Goal: Task Accomplishment & Management: Manage account settings

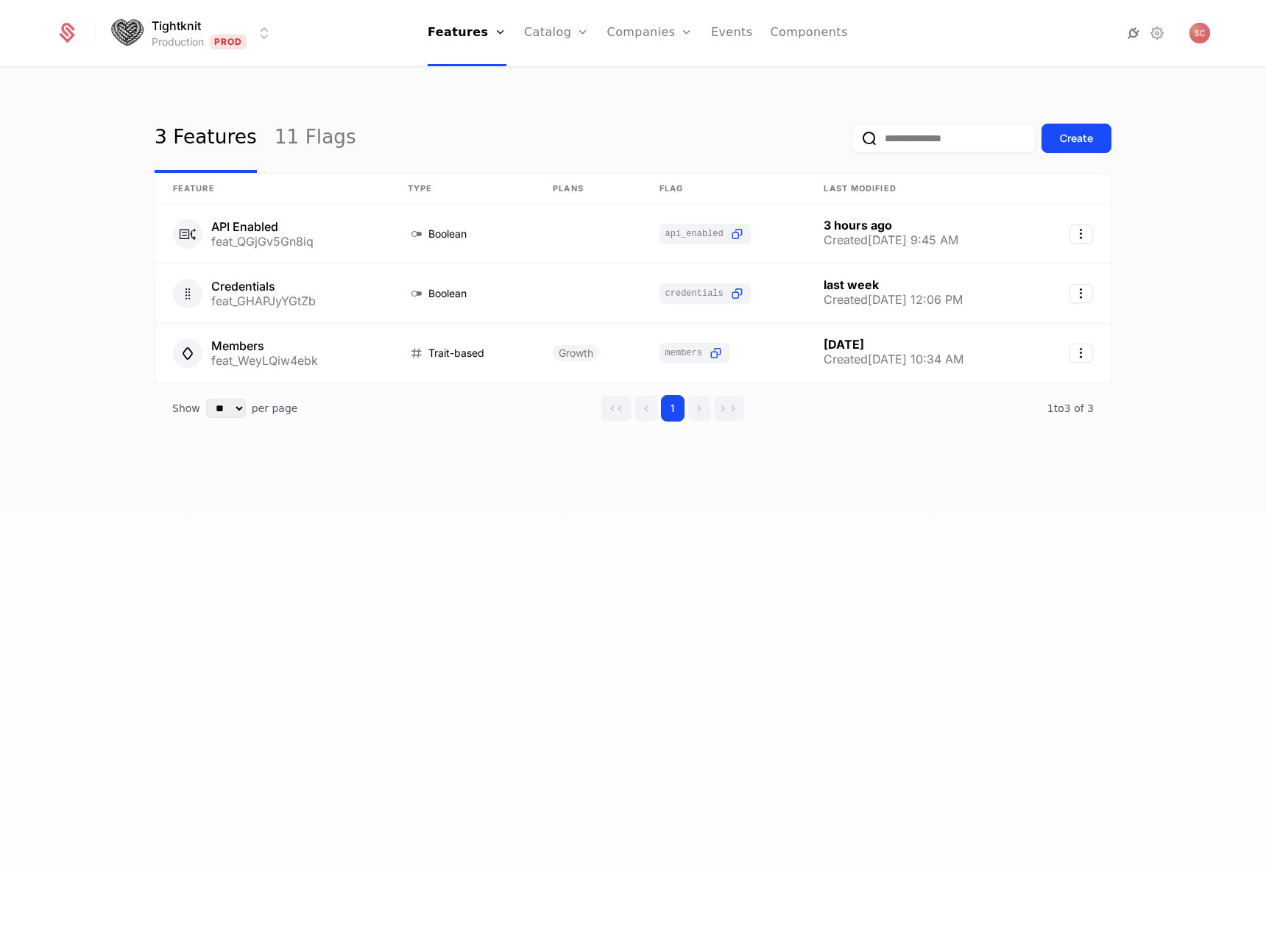
click at [1135, 32] on icon at bounding box center [1133, 33] width 17 height 17
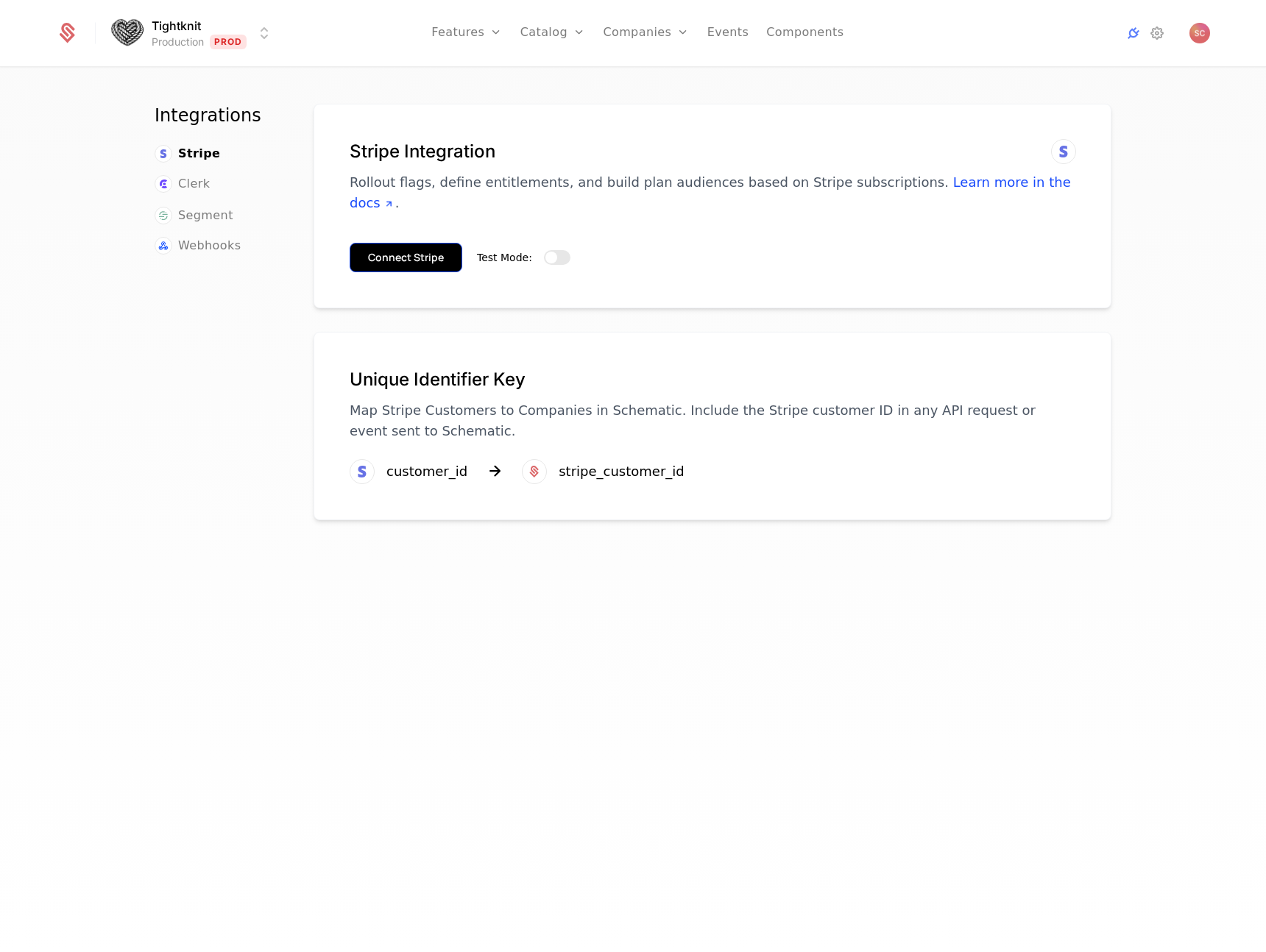
click at [397, 243] on button "Connect Stripe" at bounding box center [405, 257] width 112 height 29
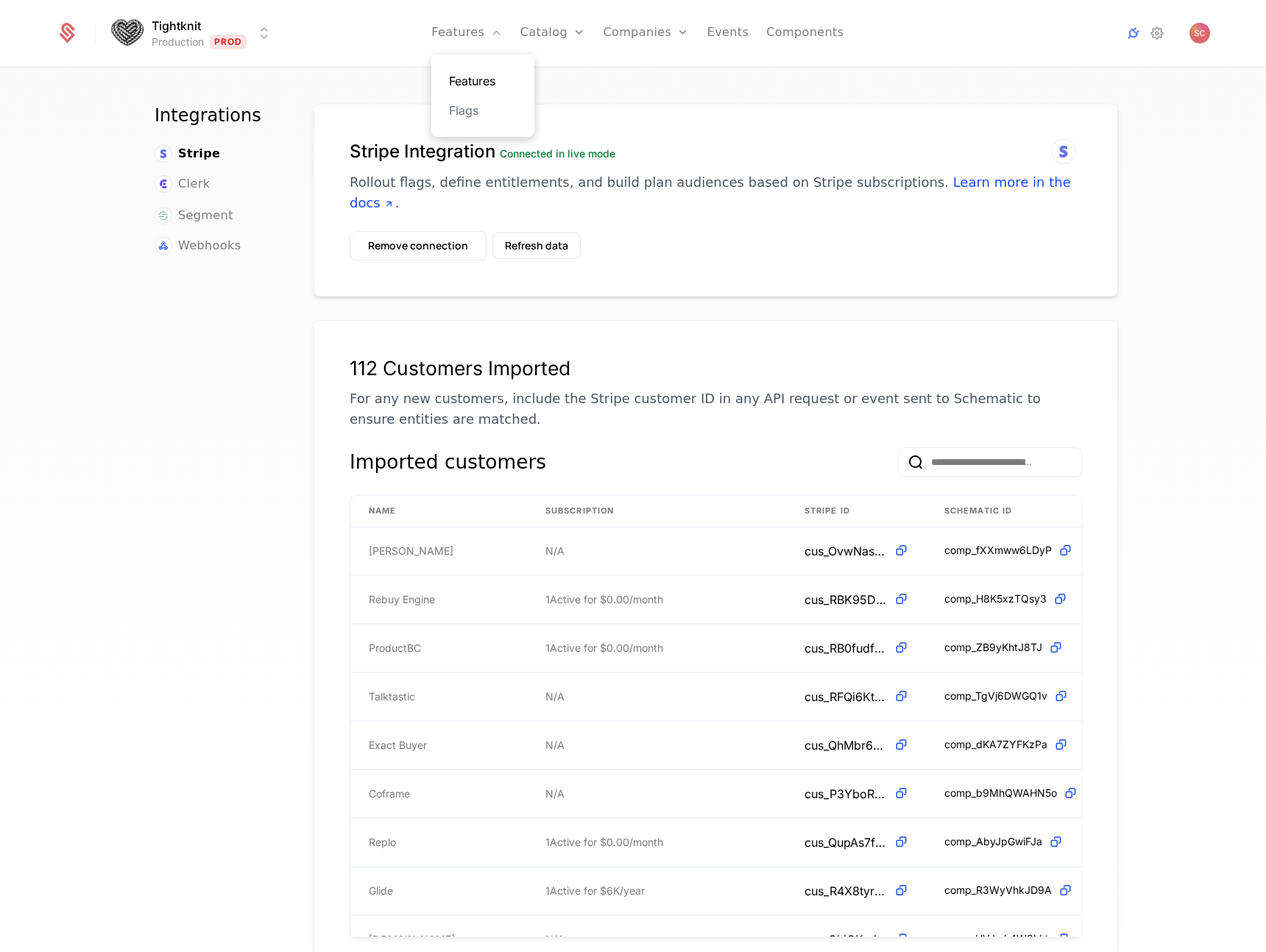
click at [497, 79] on link "Features" at bounding box center [483, 81] width 68 height 17
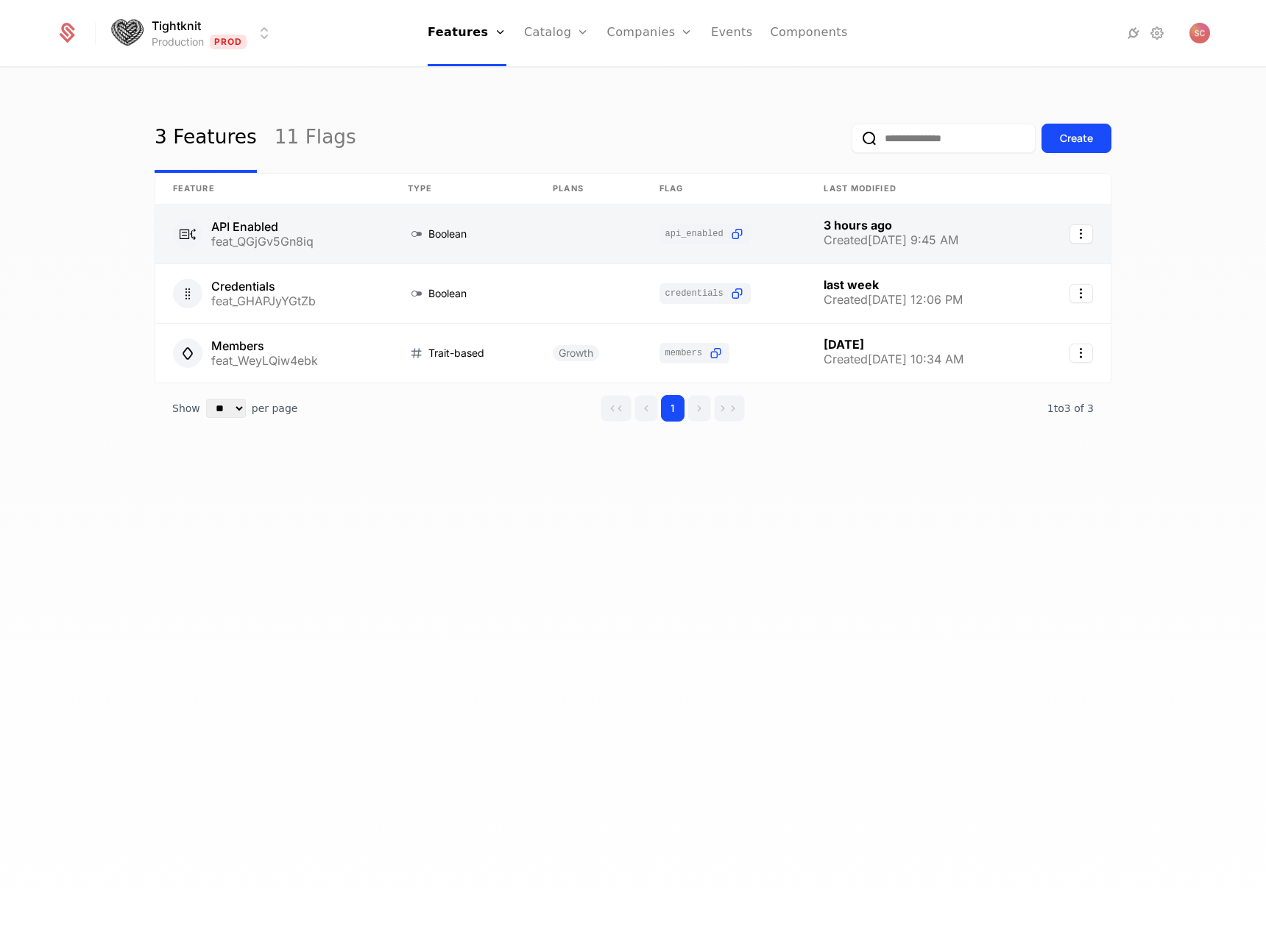
click at [284, 235] on link at bounding box center [272, 234] width 235 height 59
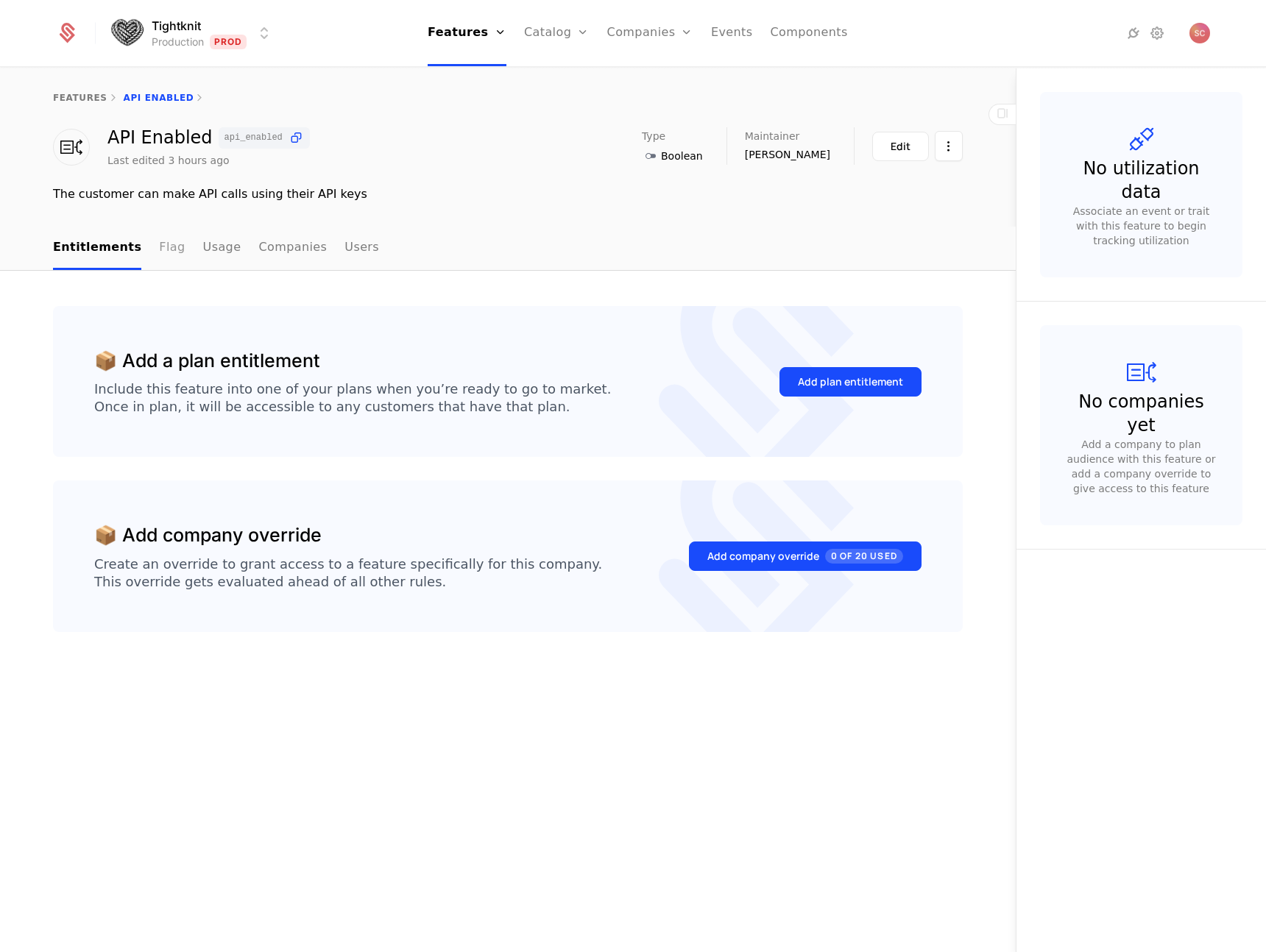
click at [168, 253] on link "Flag" at bounding box center [171, 248] width 26 height 43
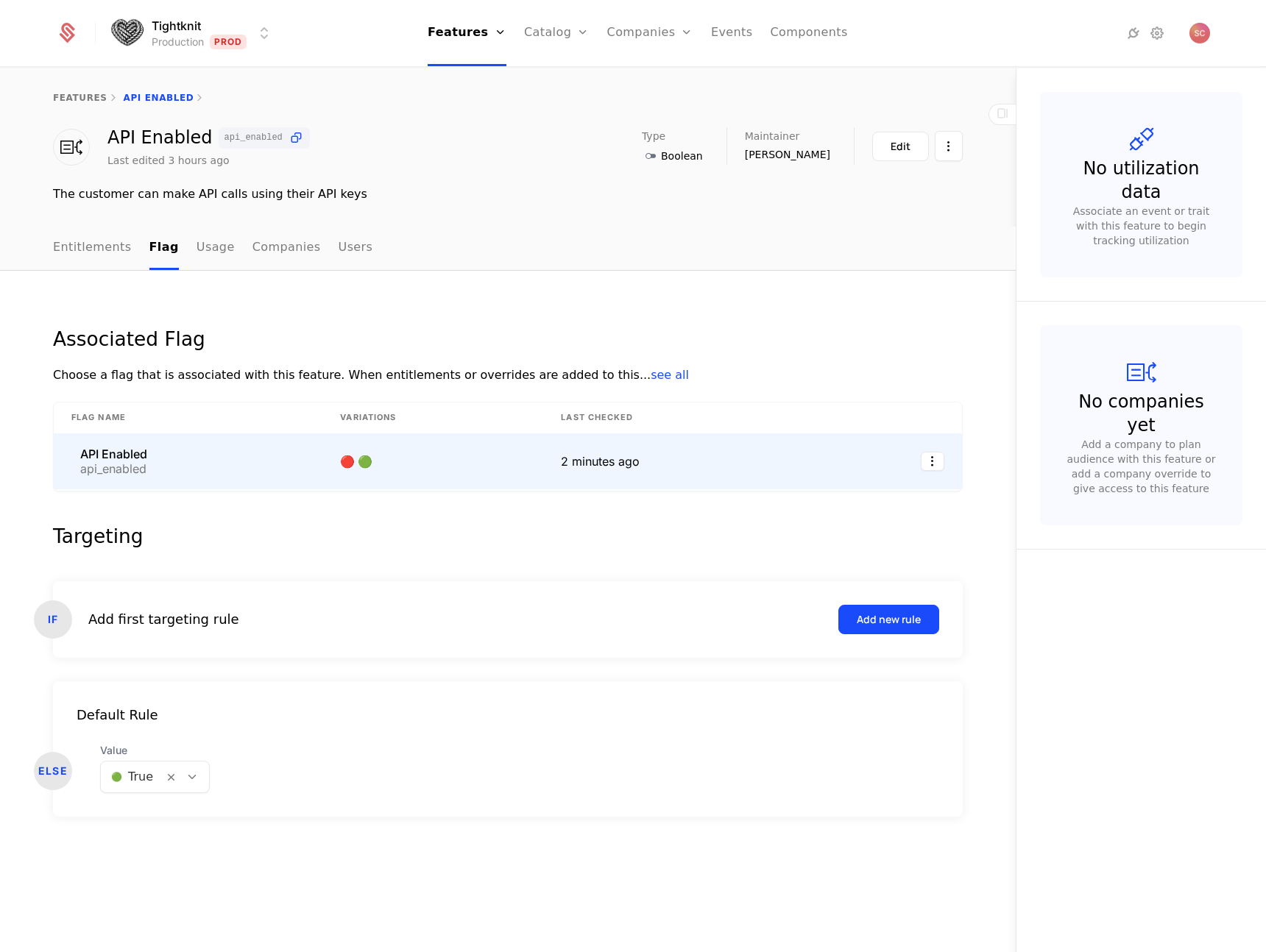
click at [136, 443] on td "API Enabled api_enabled" at bounding box center [188, 461] width 269 height 56
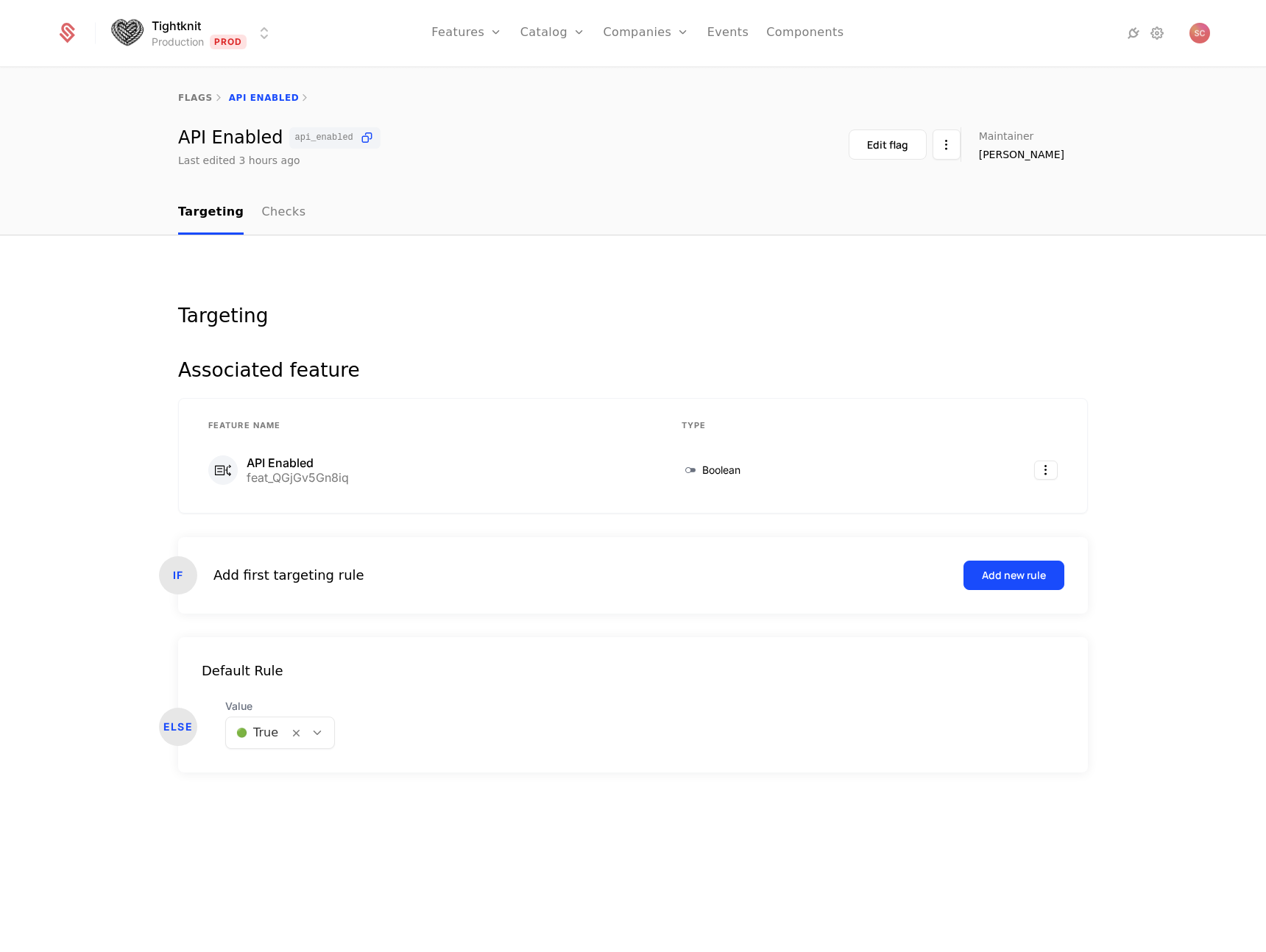
click at [303, 230] on nav "Targeting Checks" at bounding box center [632, 213] width 910 height 43
click at [295, 221] on nav "Targeting Checks" at bounding box center [632, 213] width 910 height 43
click at [262, 219] on link "Checks" at bounding box center [284, 213] width 44 height 43
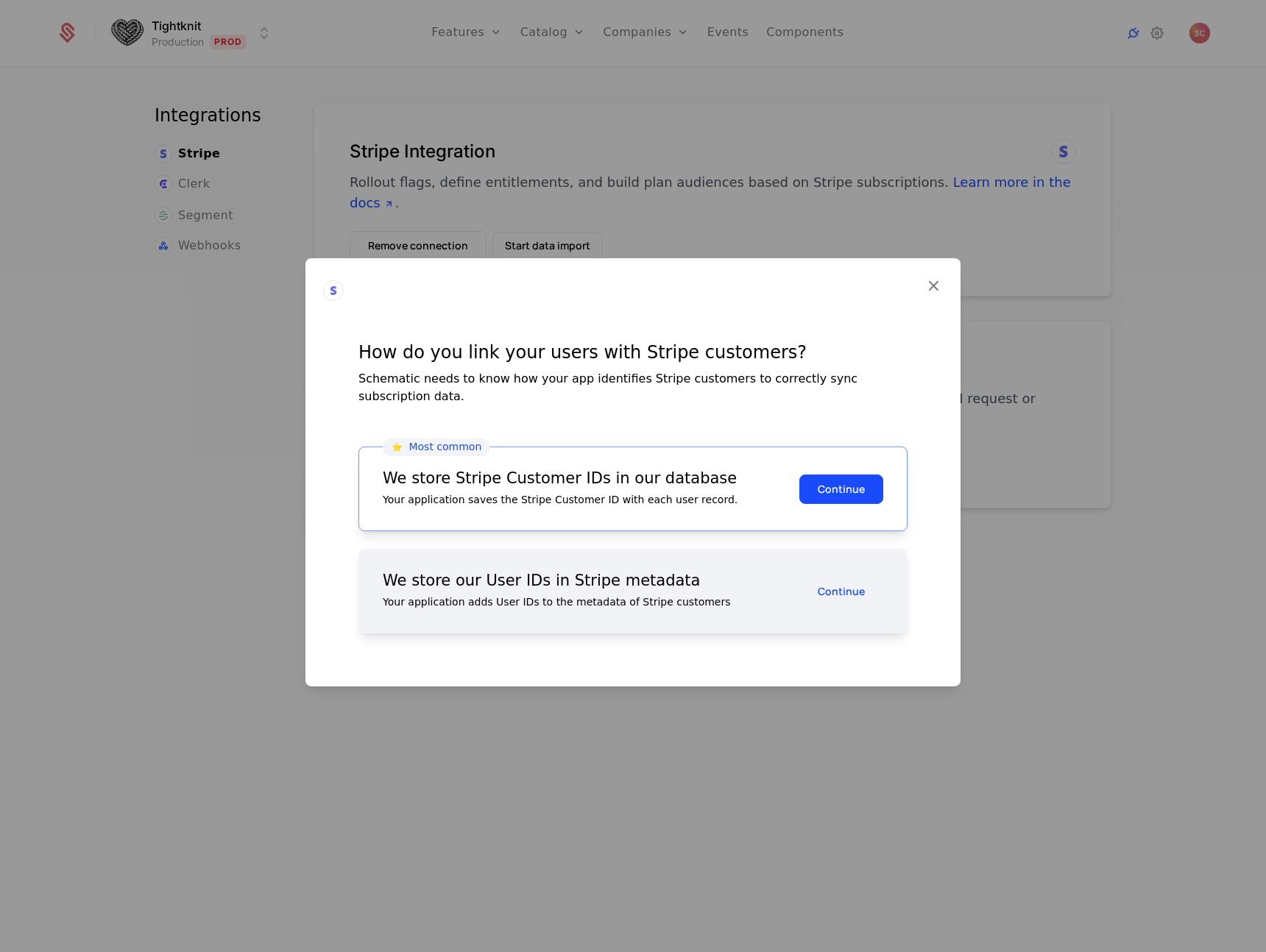
click at [677, 499] on div "⭐️ Most common We store Stripe Customer IDs in our database Your application sa…" at bounding box center [633, 488] width 549 height 85
click at [883, 474] on button "Continue" at bounding box center [841, 488] width 84 height 29
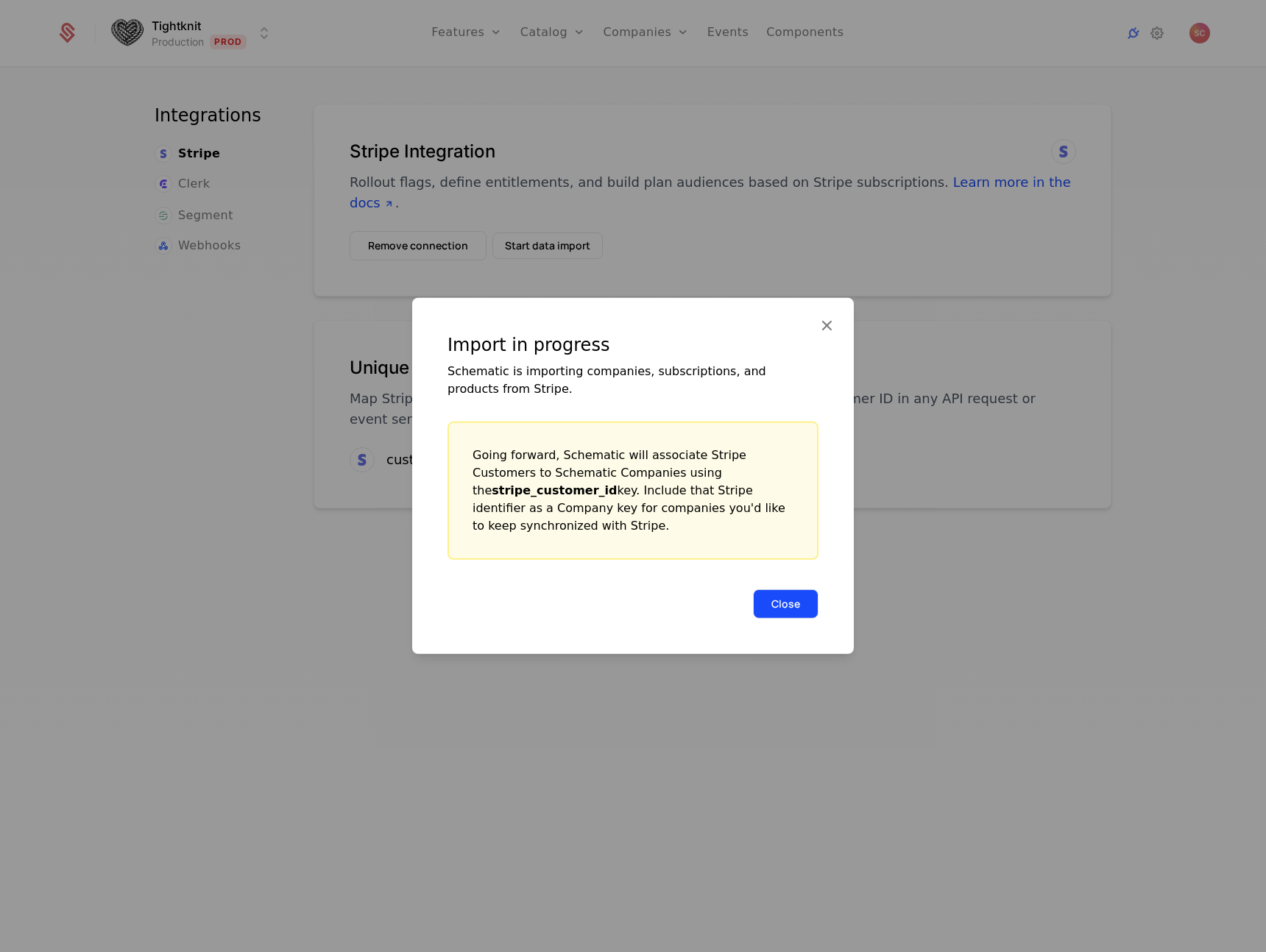
click at [809, 597] on button "Close" at bounding box center [786, 604] width 66 height 29
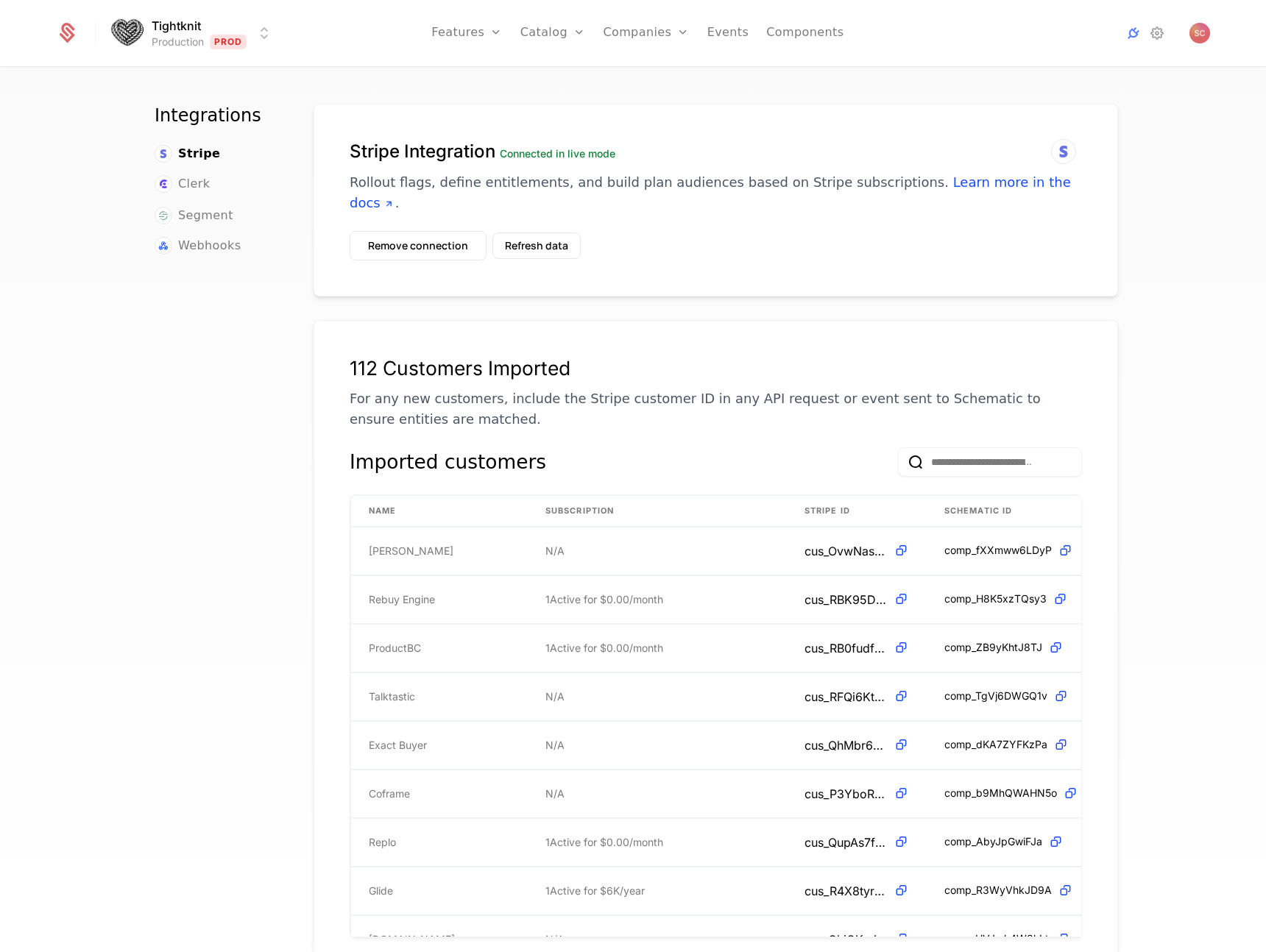
click at [687, 224] on div "Stripe Integration Connected in live mode Rollout flags, define entitlements, a…" at bounding box center [716, 200] width 804 height 193
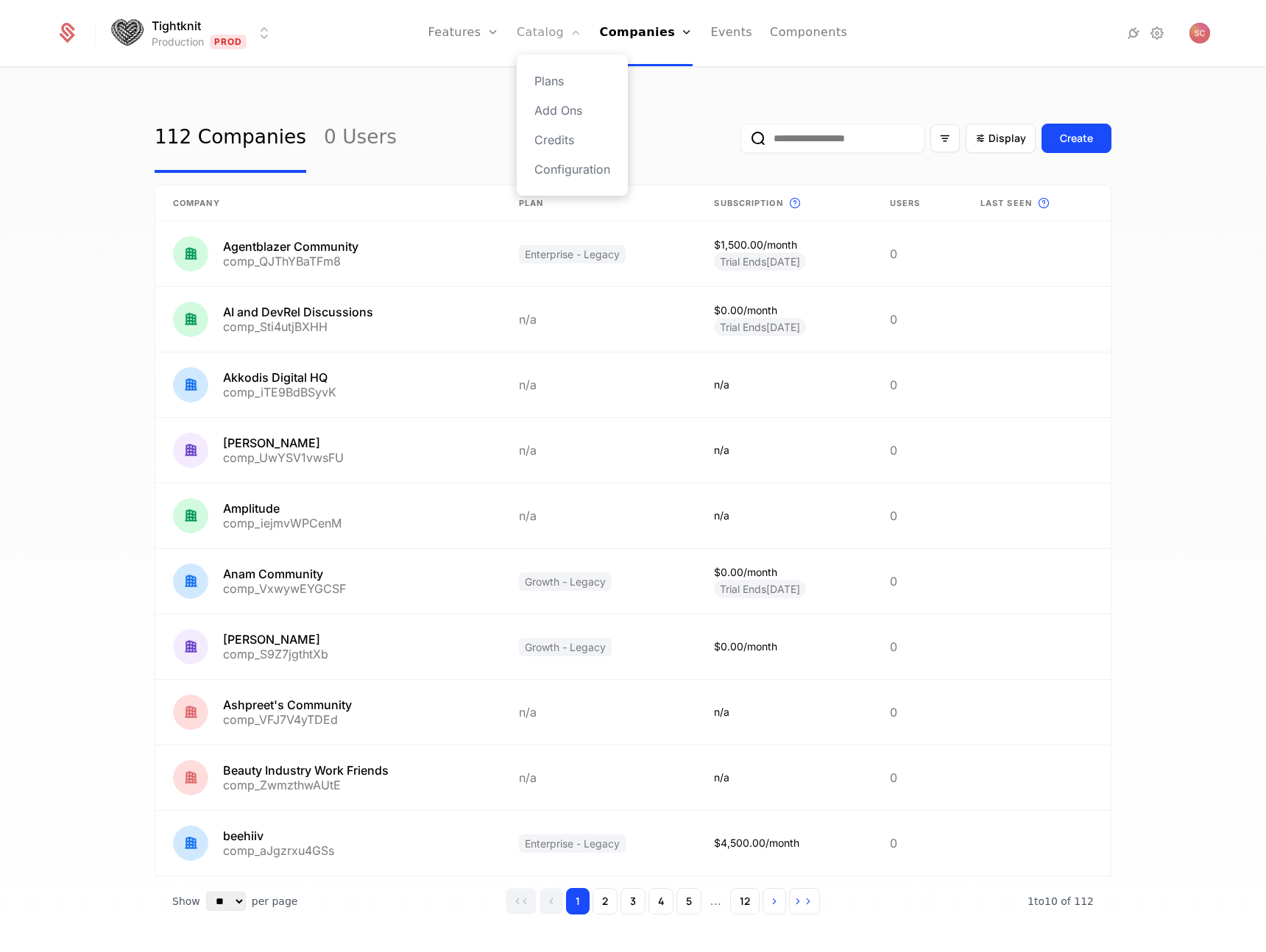
click at [558, 32] on link "Catalog" at bounding box center [549, 33] width 66 height 66
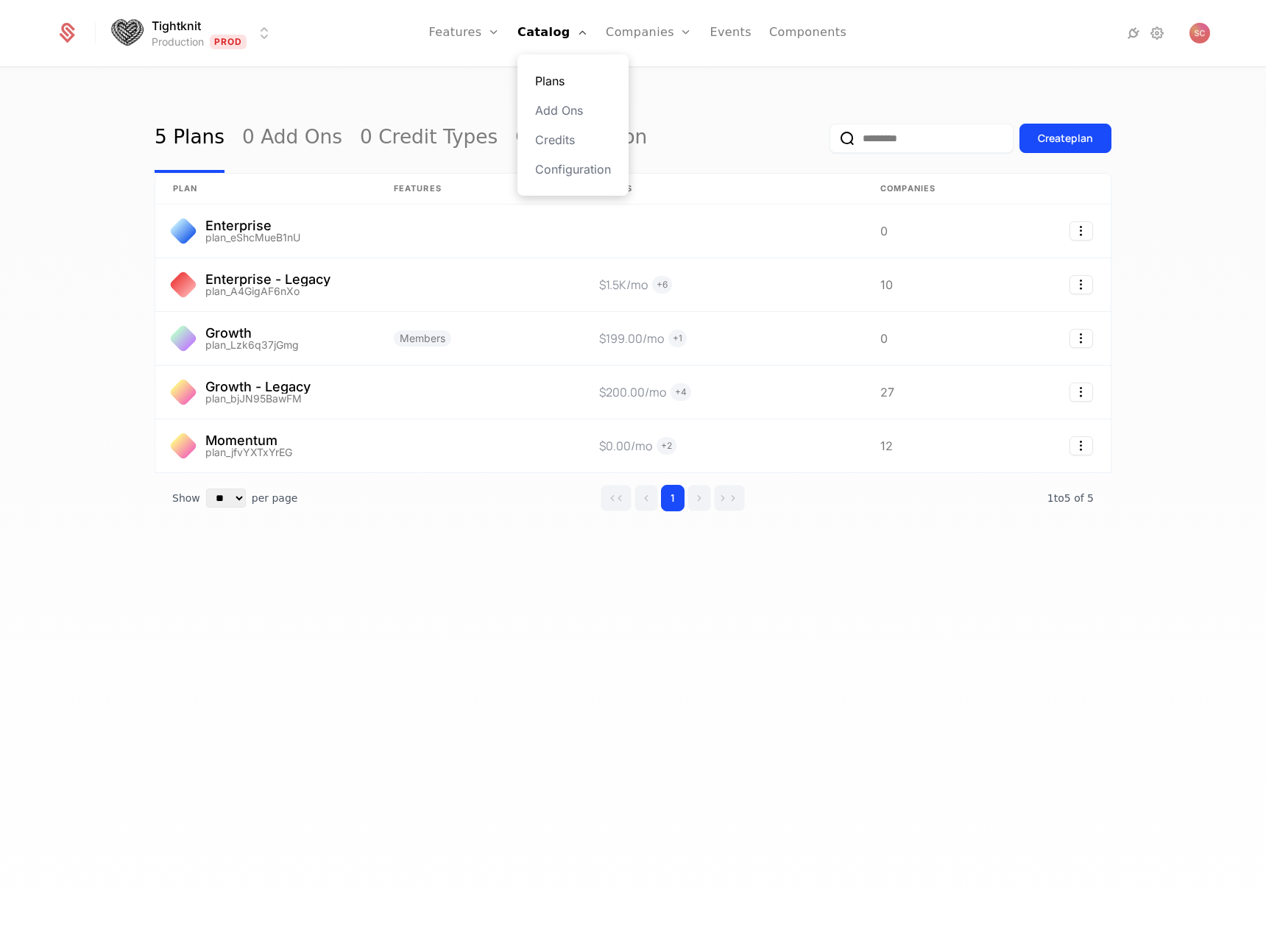
click at [561, 73] on link "Plans" at bounding box center [573, 81] width 76 height 17
click at [560, 77] on link "Plans" at bounding box center [573, 81] width 76 height 17
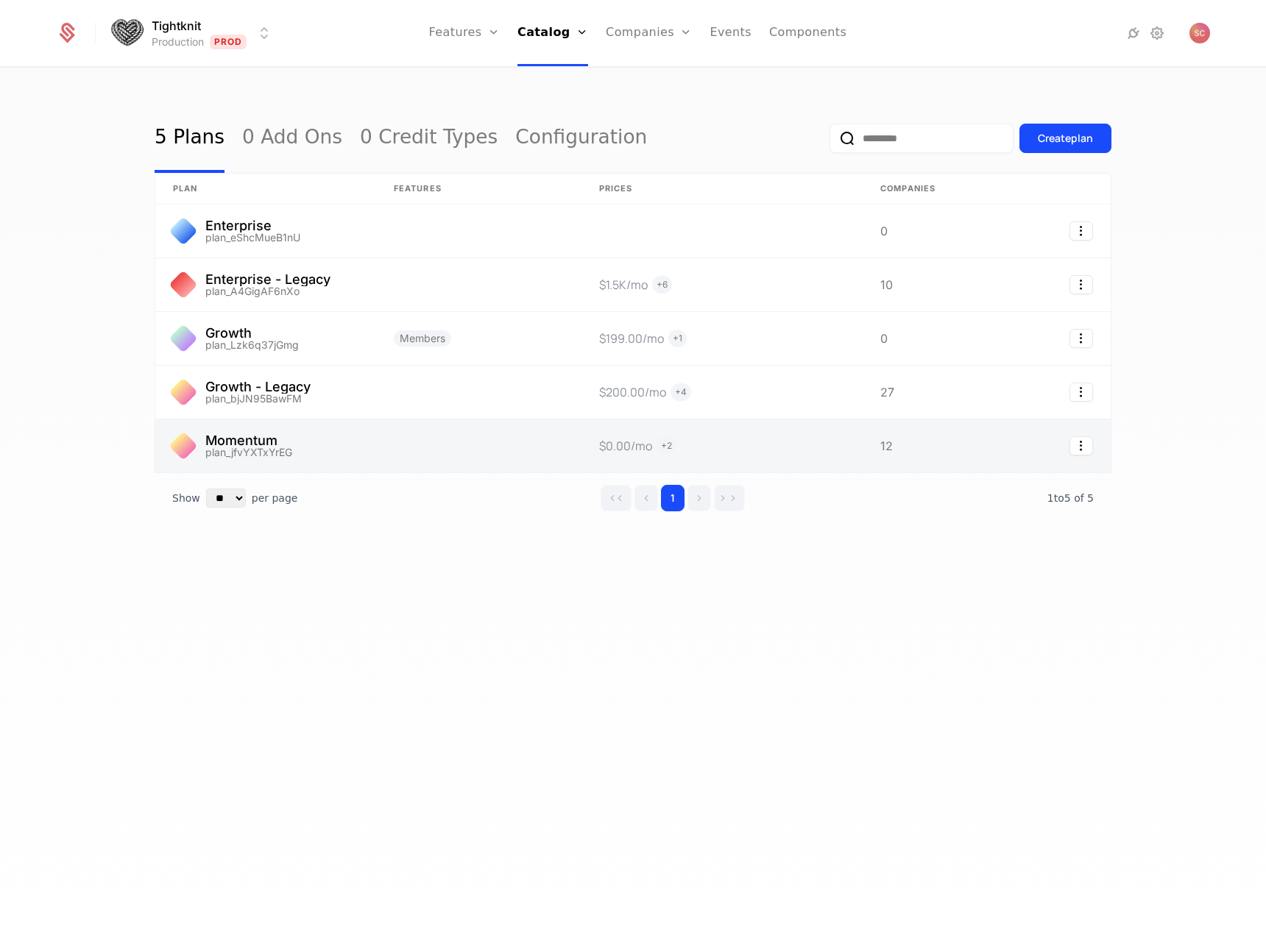
click at [829, 432] on link at bounding box center [722, 446] width 282 height 53
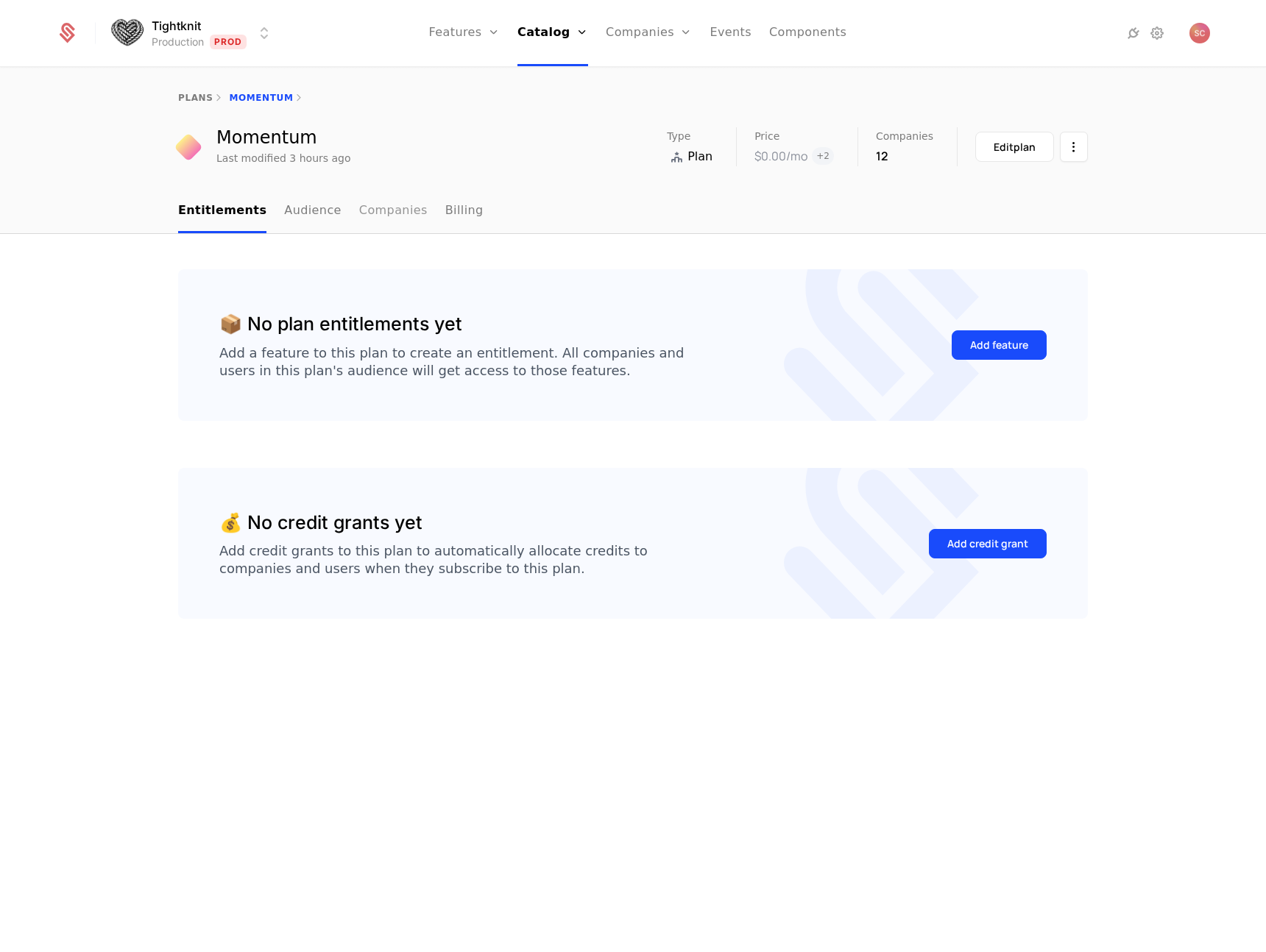
click at [384, 213] on link "Companies" at bounding box center [393, 211] width 69 height 43
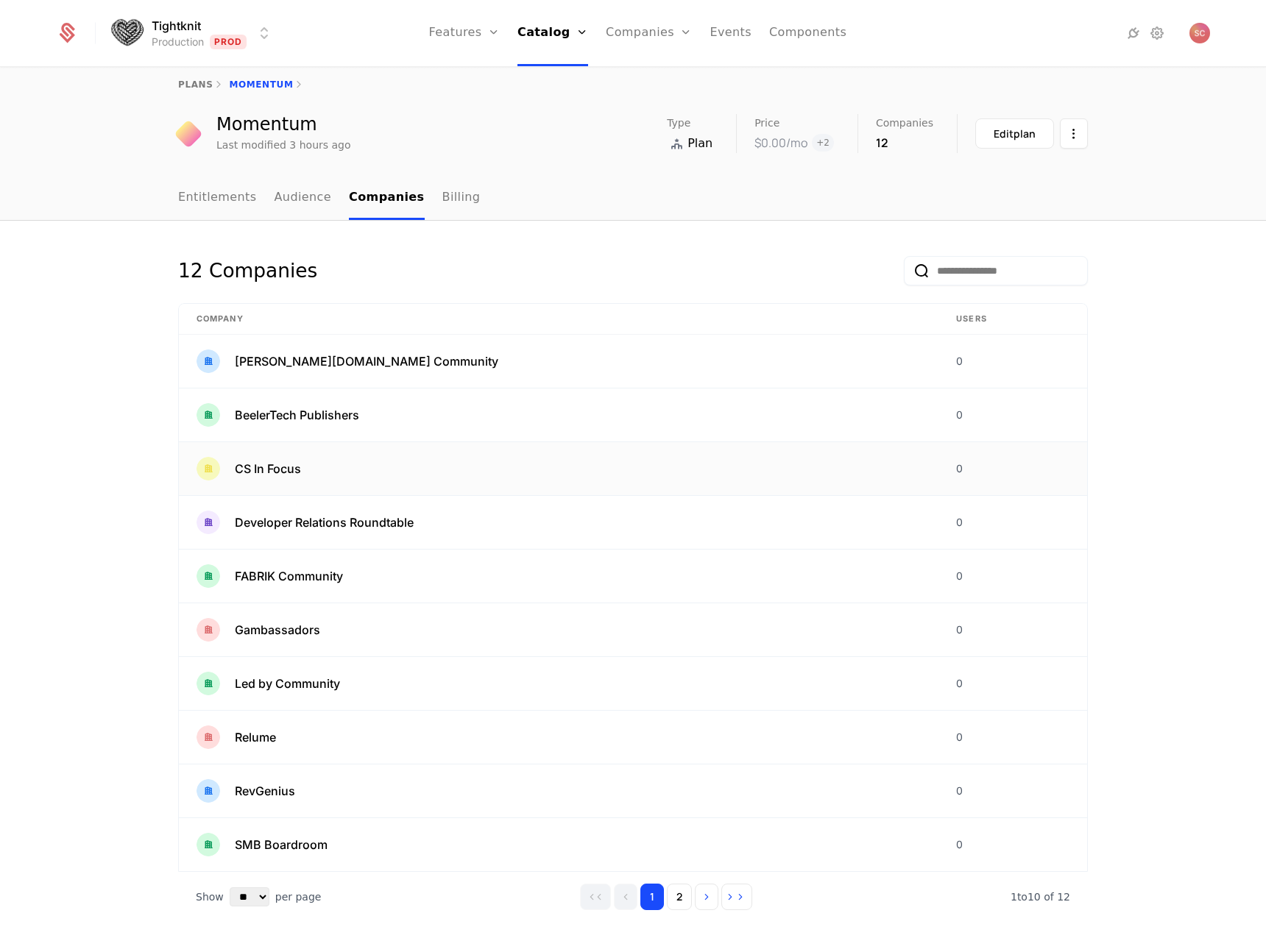
scroll to position [18, 0]
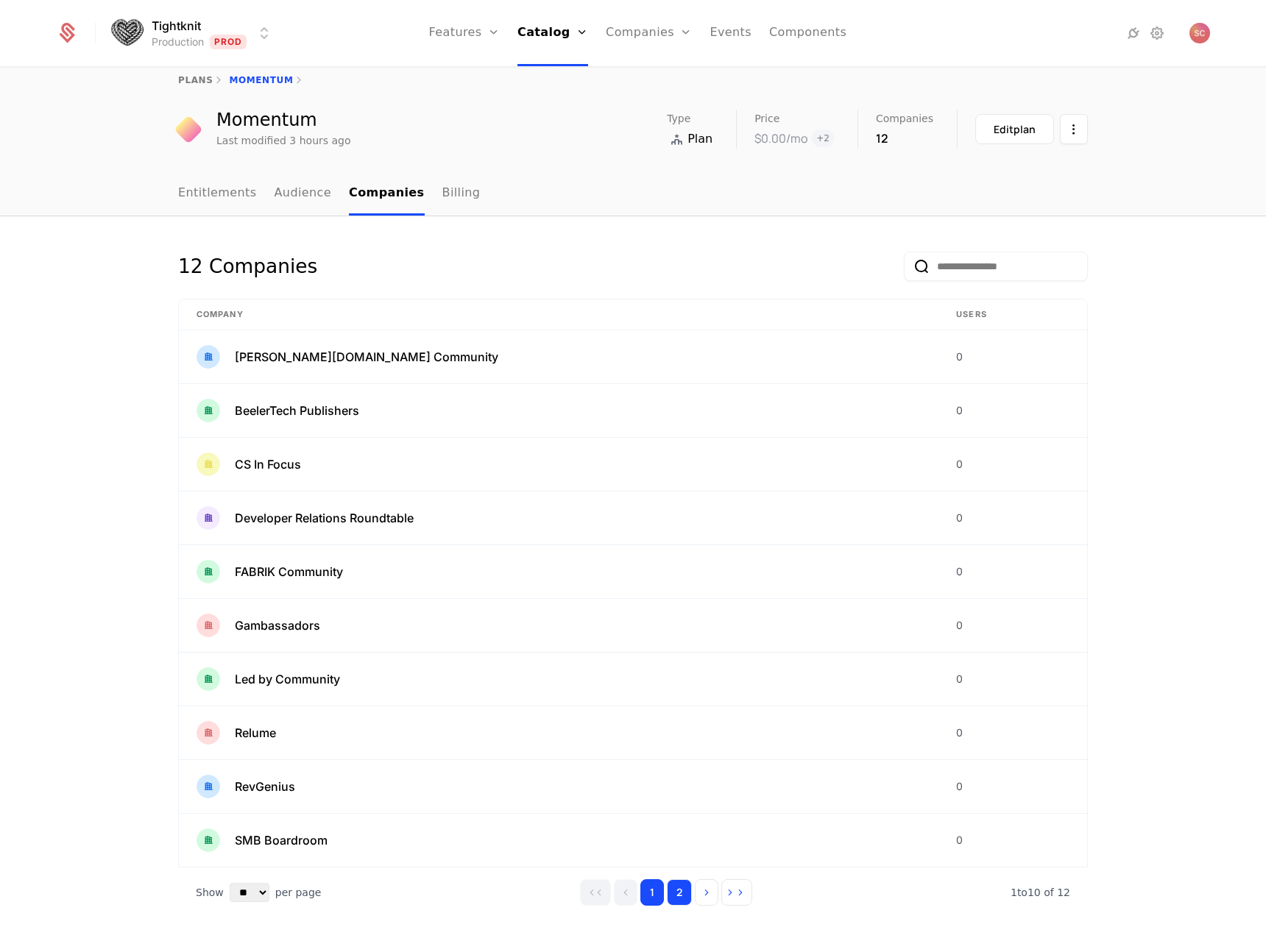
click at [669, 896] on button "2" at bounding box center [680, 893] width 25 height 27
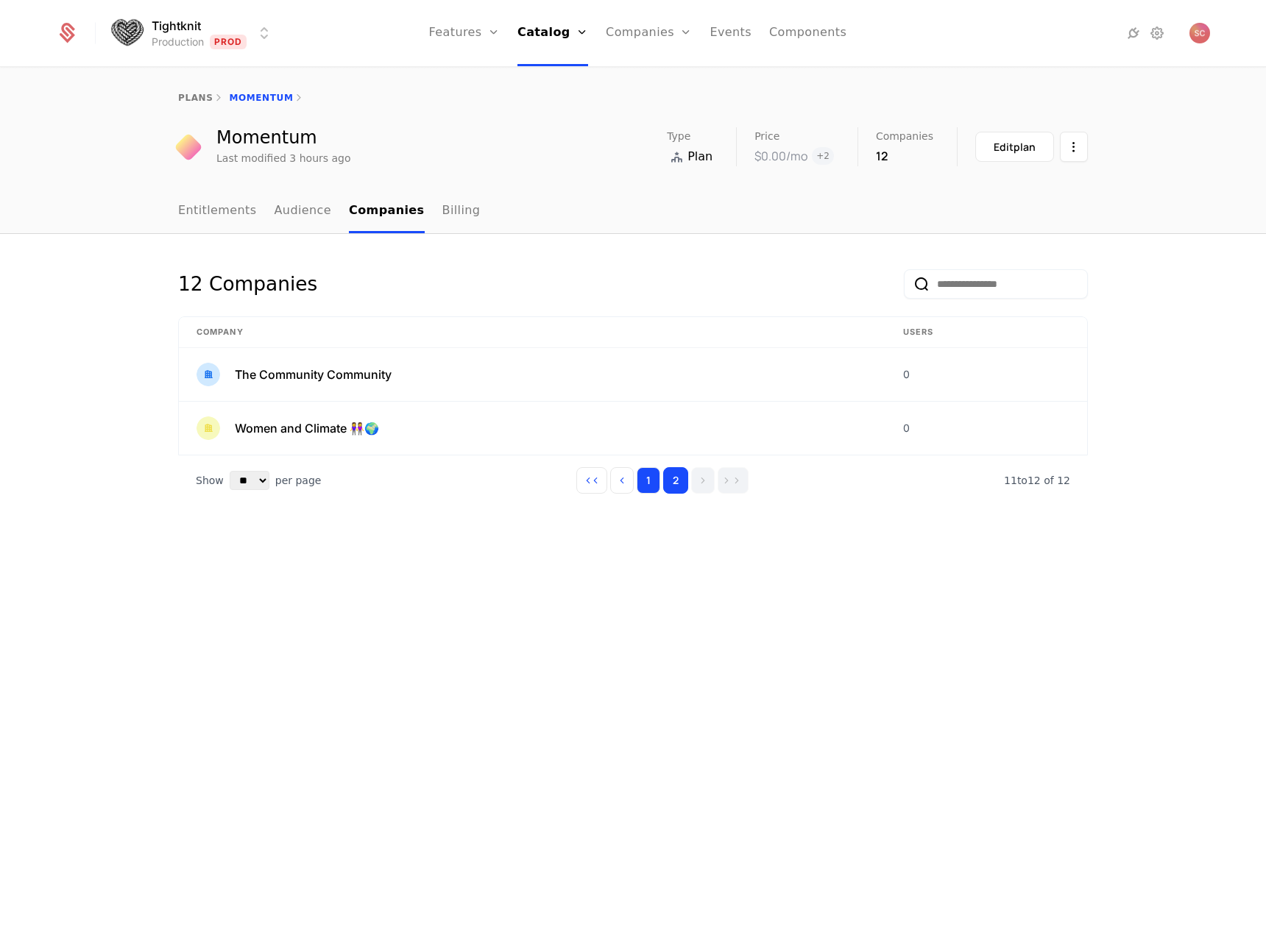
click at [646, 476] on button "1" at bounding box center [649, 480] width 24 height 27
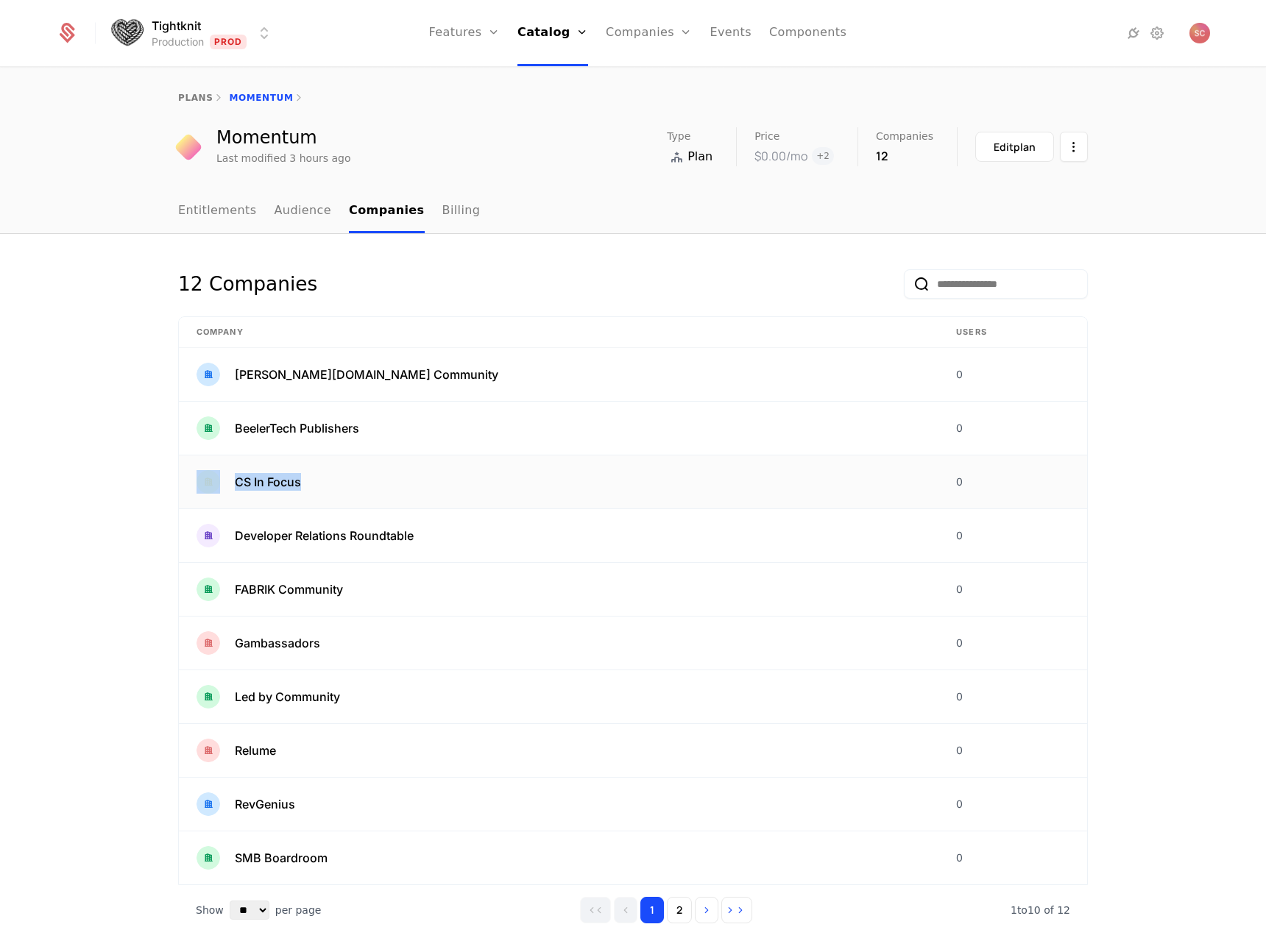
drag, startPoint x: 351, startPoint y: 476, endPoint x: 220, endPoint y: 490, distance: 131.7
click at [220, 490] on div "CS In Focus" at bounding box center [559, 482] width 724 height 24
click at [314, 651] on div "Gambassadors" at bounding box center [559, 643] width 724 height 24
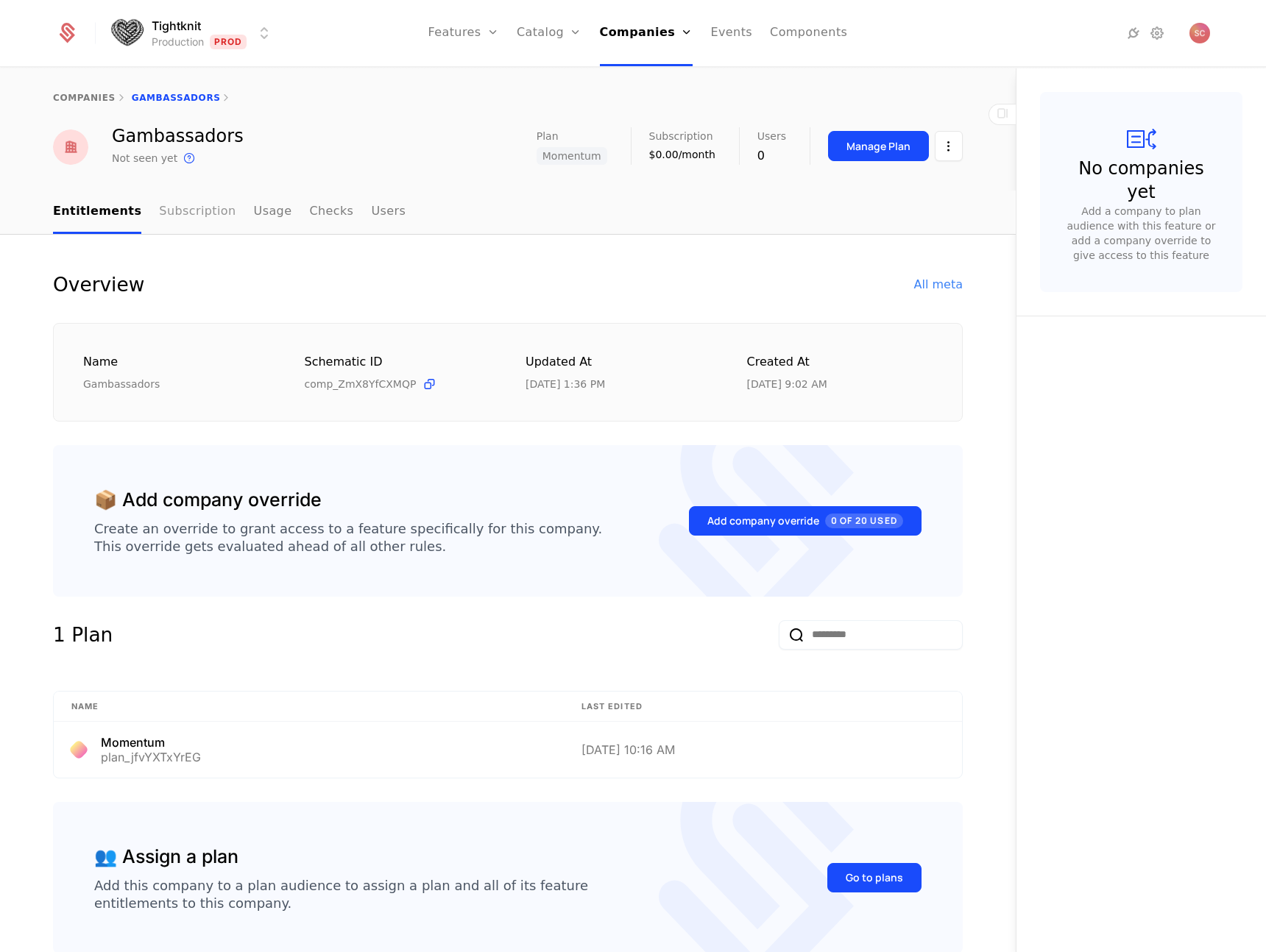
click at [188, 213] on link "Subscription" at bounding box center [197, 212] width 77 height 43
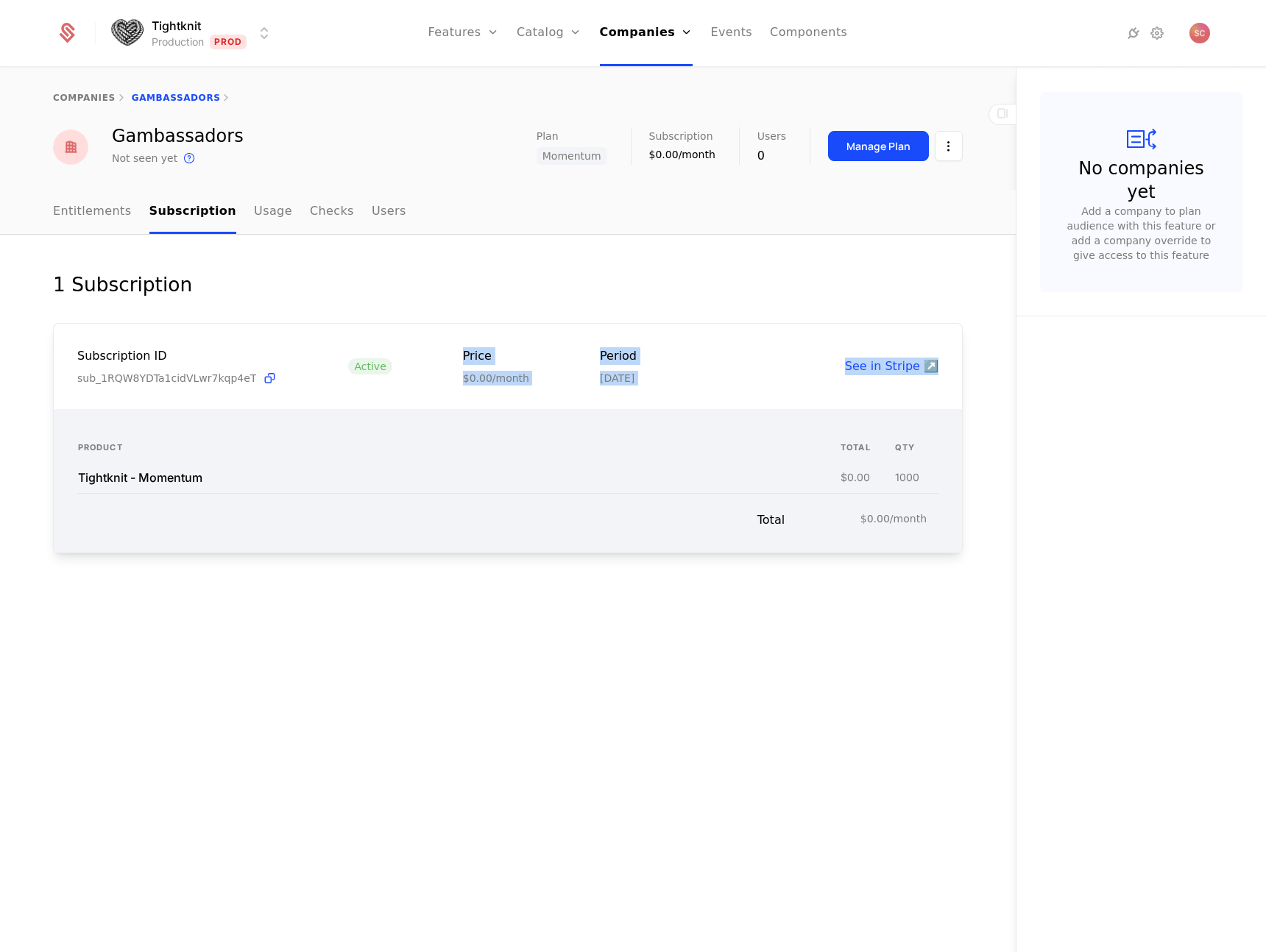
drag, startPoint x: 413, startPoint y: 338, endPoint x: 716, endPoint y: 376, distance: 305.4
click at [714, 378] on div "Subscription ID sub_1RQW8YDTa1cidVLwr7kqp4eT Active Price $0.00/month Period Oc…" at bounding box center [507, 367] width 908 height 86
drag, startPoint x: 718, startPoint y: 374, endPoint x: 715, endPoint y: 366, distance: 8.5
click at [718, 374] on div "Subscription ID sub_1RQW8YDTa1cidVLwr7kqp4eT Active Price $0.00/month Period Oc…" at bounding box center [508, 367] width 861 height 39
click at [534, 86] on div "Plans Add Ons Credits Configuration" at bounding box center [572, 125] width 111 height 141
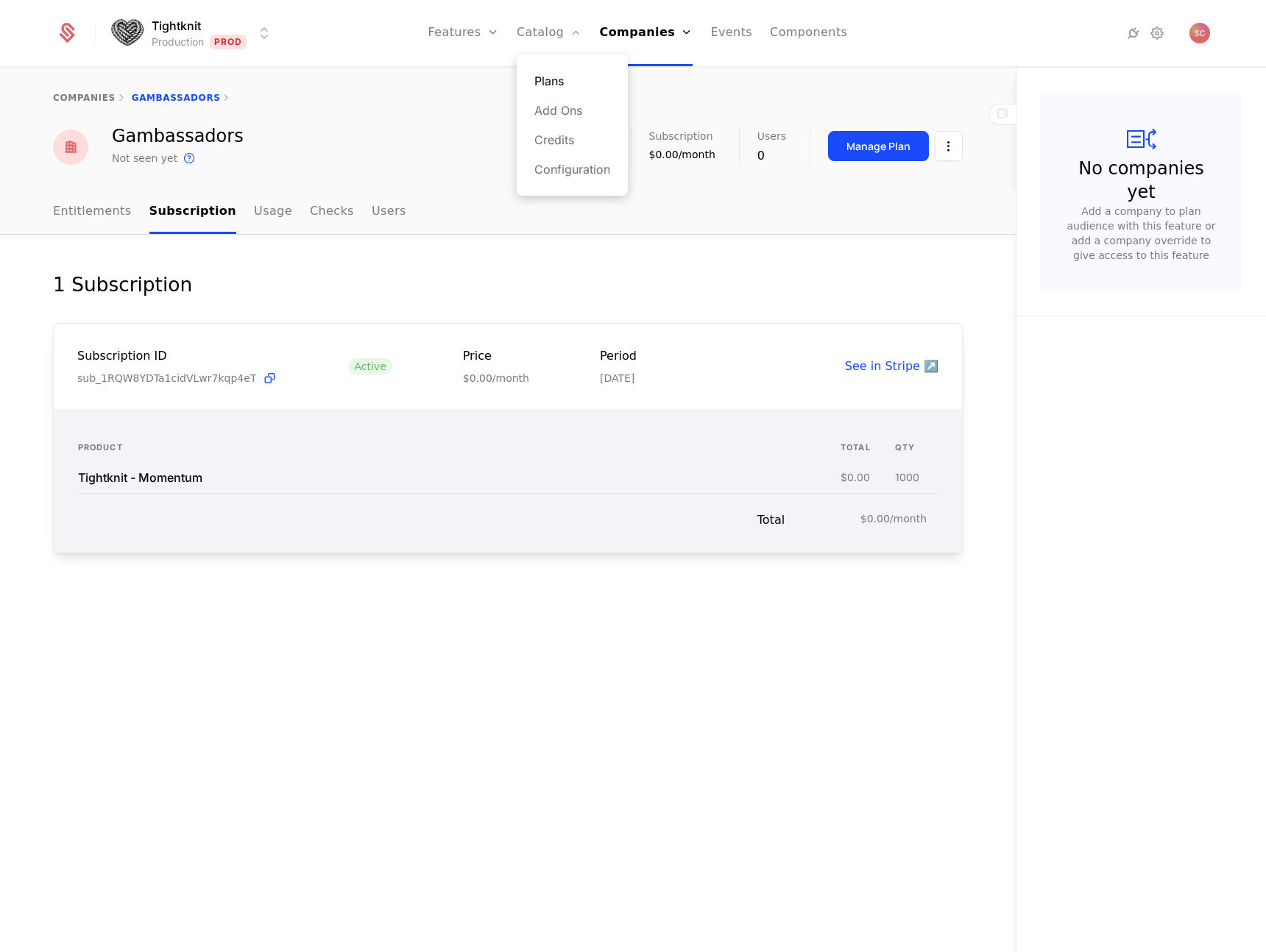
click at [541, 83] on link "Plans" at bounding box center [572, 81] width 76 height 17
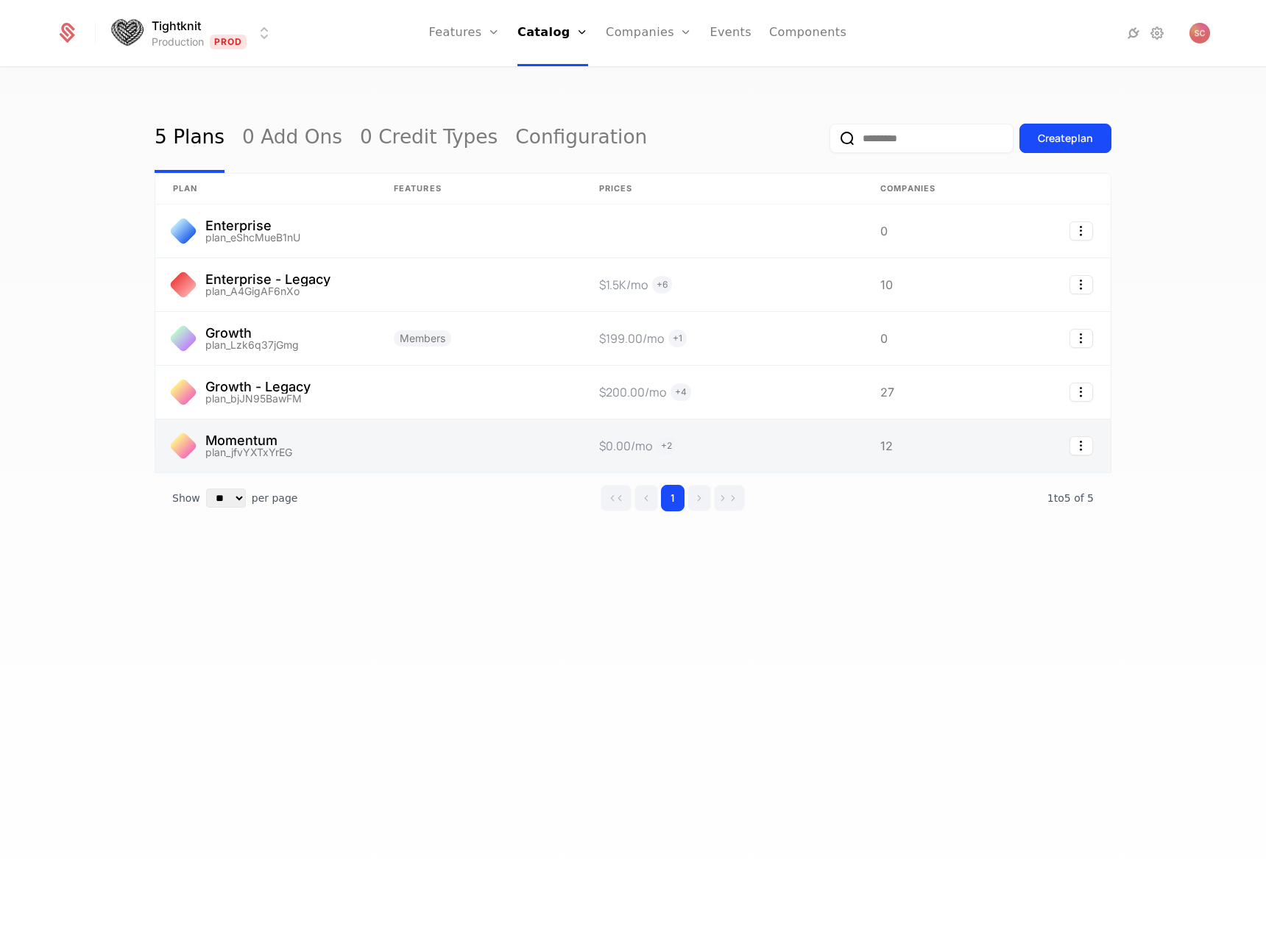
click at [426, 458] on link at bounding box center [479, 446] width 205 height 53
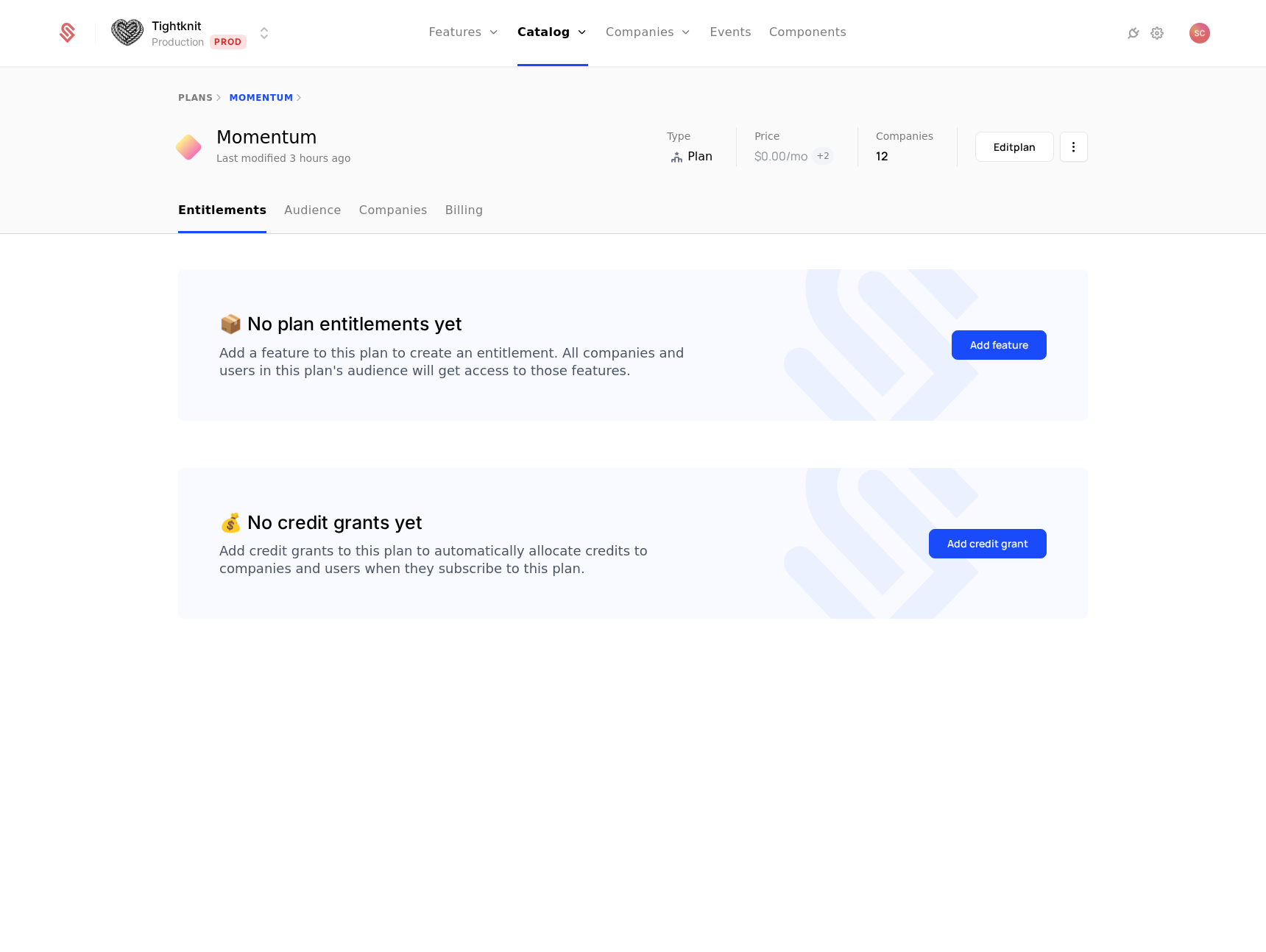
drag, startPoint x: 494, startPoint y: 422, endPoint x: 516, endPoint y: 413, distance: 23.8
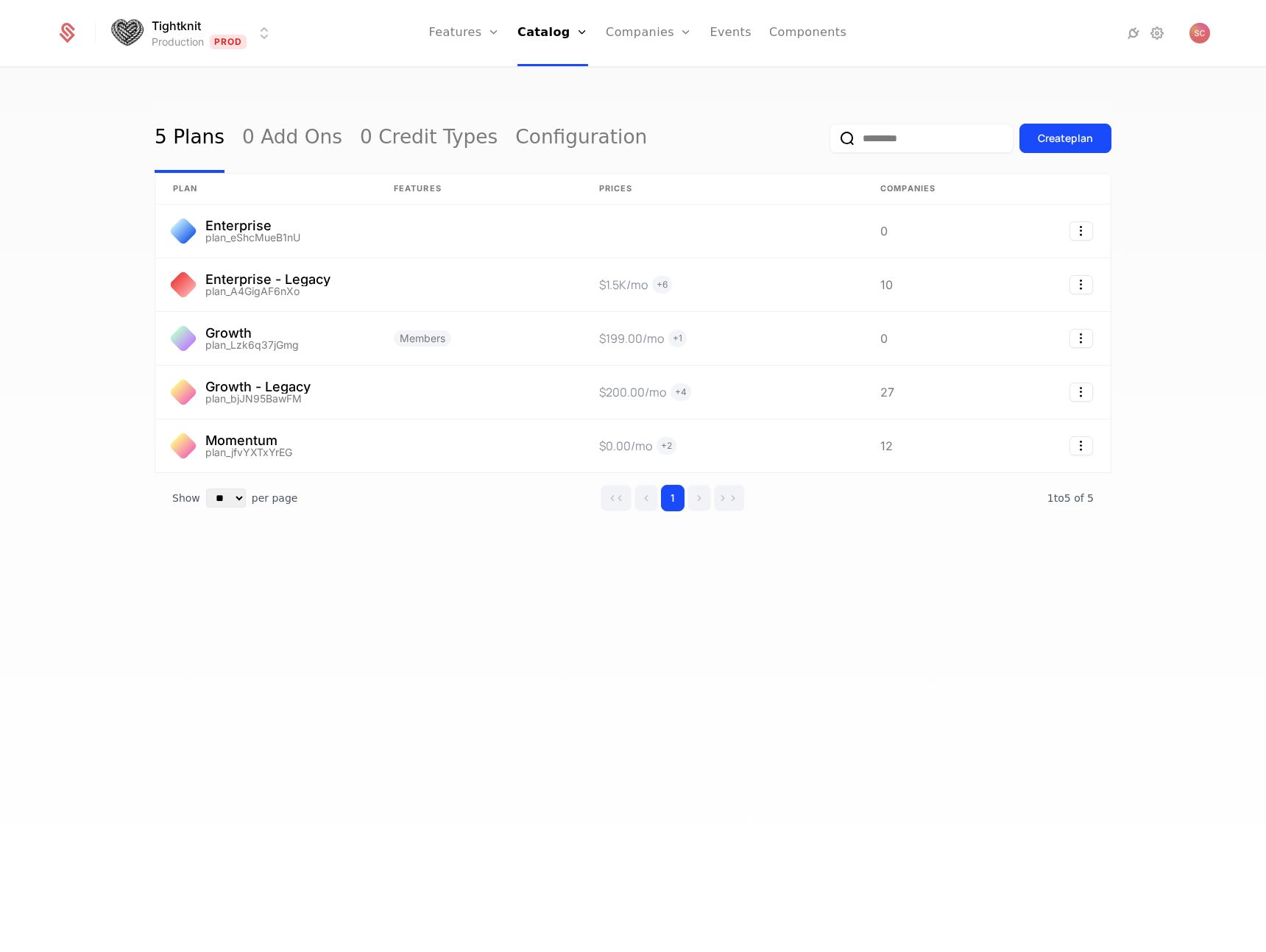
click at [376, 92] on div "5 Plans 0 Add Ons 0 Credit Types Configuration Create plan plan Features Prices…" at bounding box center [633, 515] width 1266 height 893
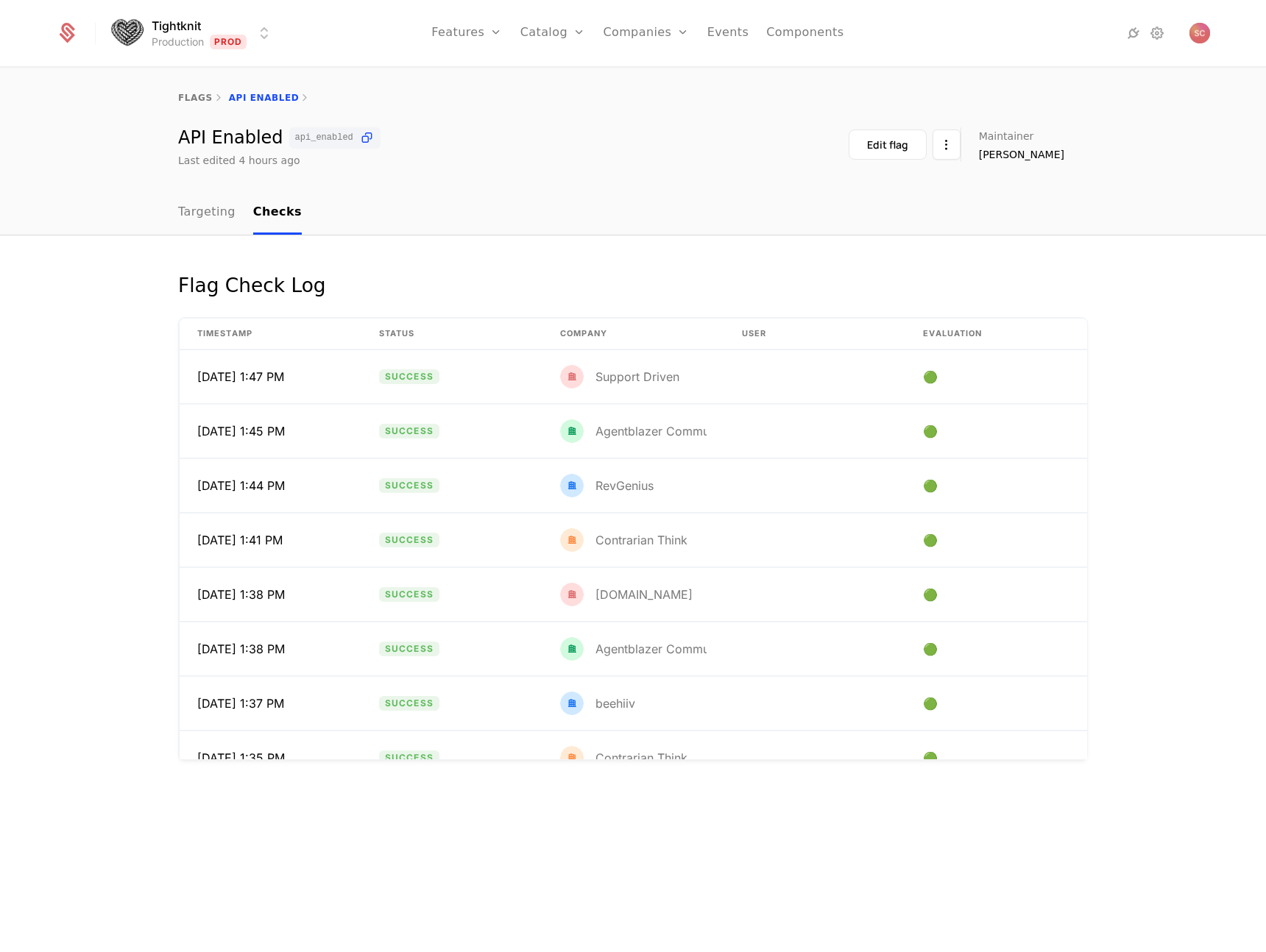
click at [529, 223] on nav "Targeting Checks" at bounding box center [632, 213] width 910 height 43
click at [1102, 385] on div "Flag Check Log Timestamp Status Company User Evaluation 9/5/25, 1:47 PM Success…" at bounding box center [633, 516] width 957 height 490
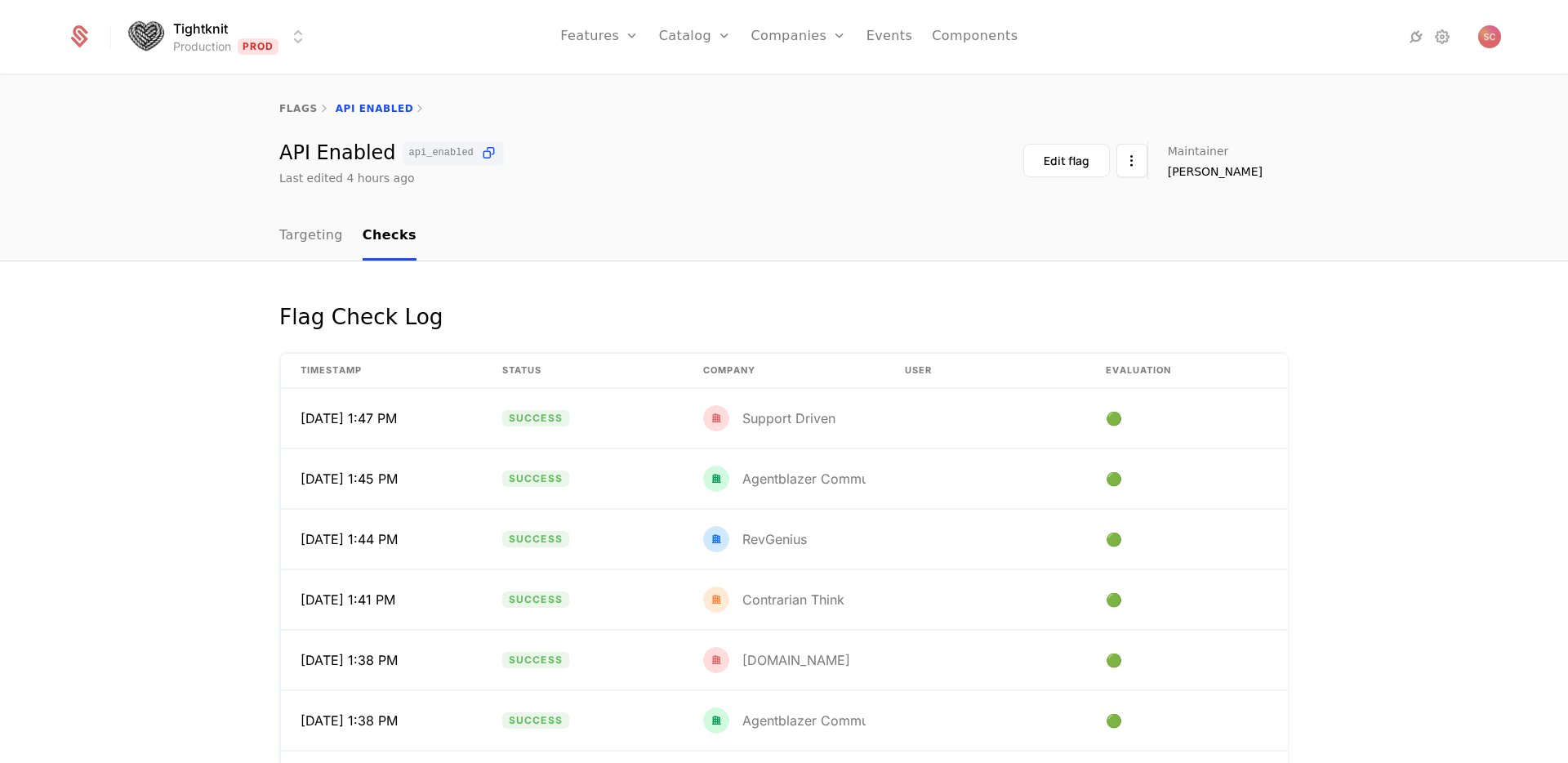
click at [613, 329] on div "Flag Check Log" at bounding box center [783, 327] width 1009 height 53
click at [139, 192] on div "flags API Enabled API Enabled api_enabled Last edited 4 hours ago Edit flag Mai…" at bounding box center [784, 145] width 1568 height 137
